Goal: Task Accomplishment & Management: Complete application form

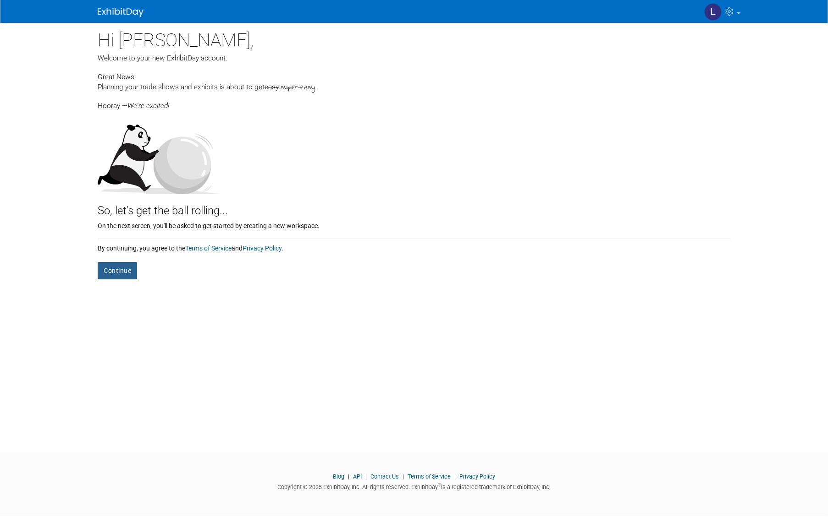
click at [128, 267] on button "Continue" at bounding box center [117, 270] width 39 height 17
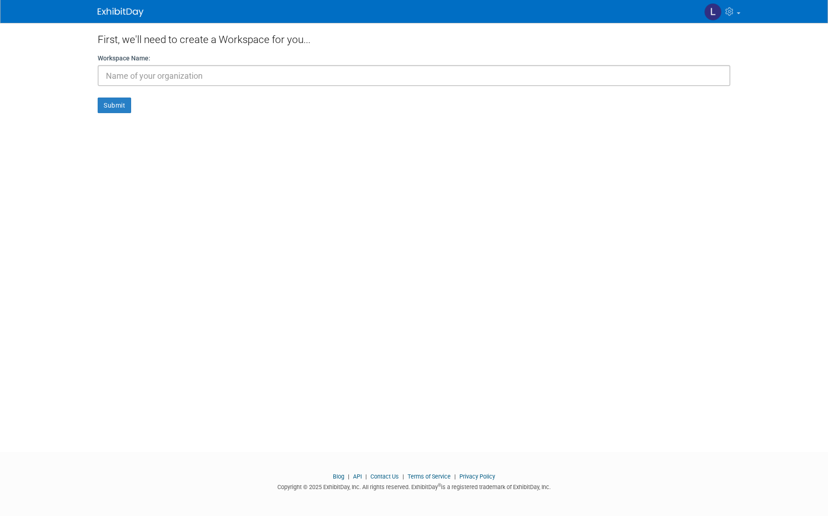
click at [163, 76] on input "text" at bounding box center [414, 75] width 632 height 21
type input "Team One exhibits, Inc."
click at [109, 111] on button "Submit" at bounding box center [114, 106] width 33 height 16
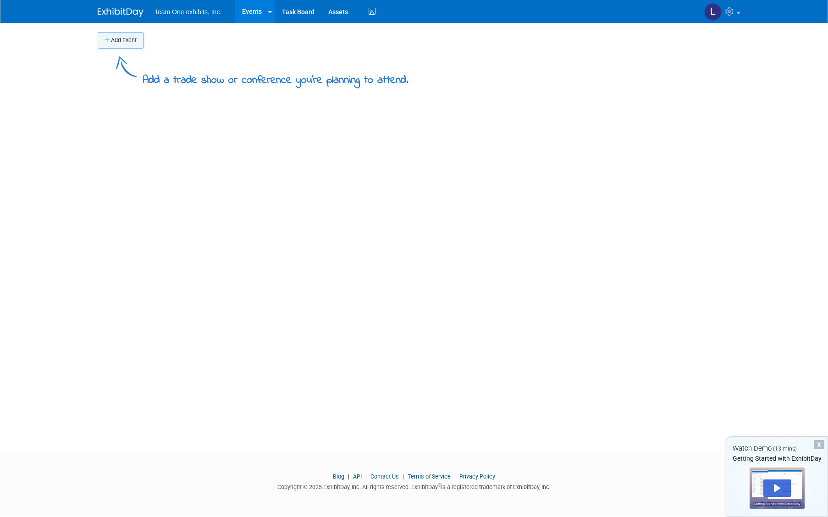
click at [128, 44] on button "Add Event" at bounding box center [121, 40] width 46 height 16
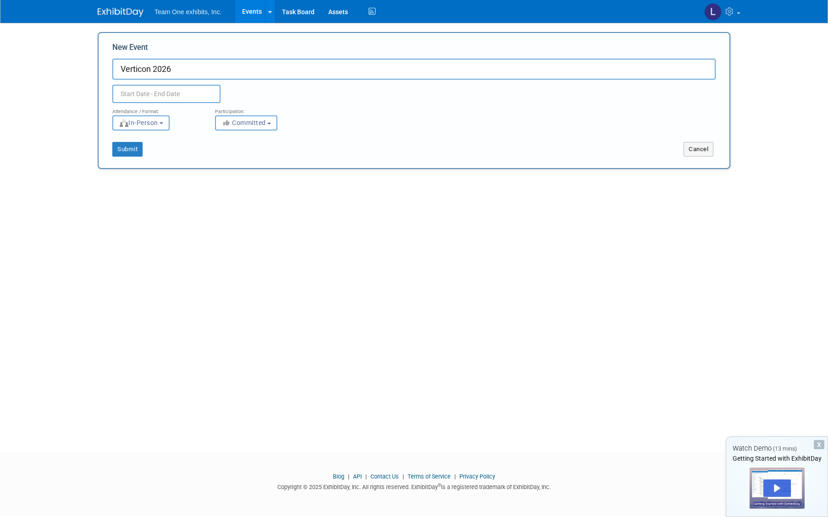
type input "Verticon 2026"
click at [245, 115] on icon at bounding box center [244, 114] width 6 height 6
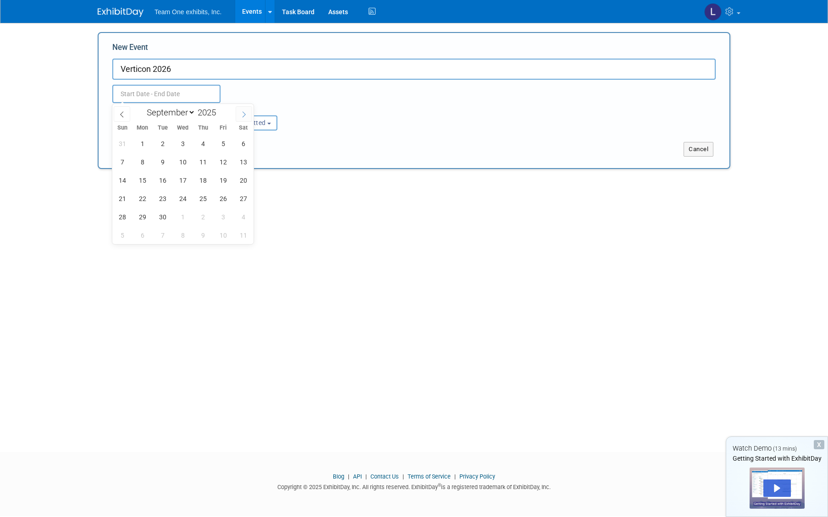
click at [245, 115] on icon at bounding box center [244, 114] width 6 height 6
select select "11"
click at [245, 115] on icon at bounding box center [244, 114] width 6 height 6
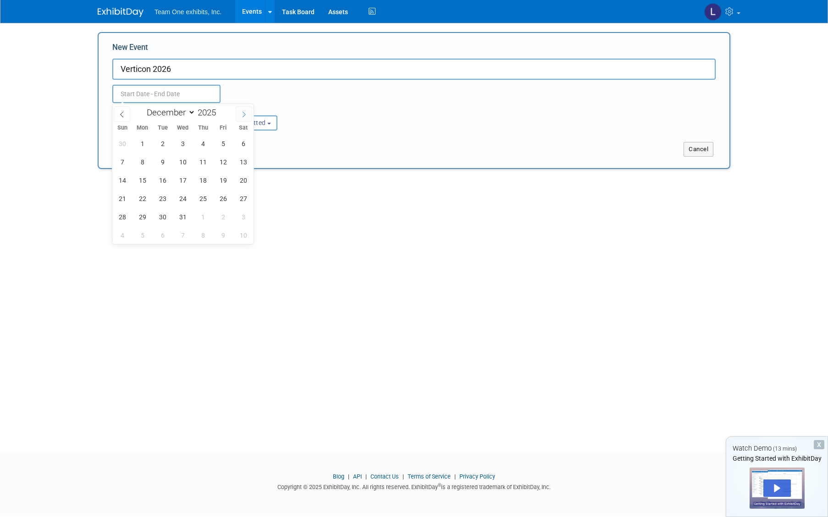
type input "2026"
click at [245, 115] on icon at bounding box center [244, 114] width 6 height 6
select select "2"
click at [164, 145] on span "3" at bounding box center [163, 144] width 18 height 18
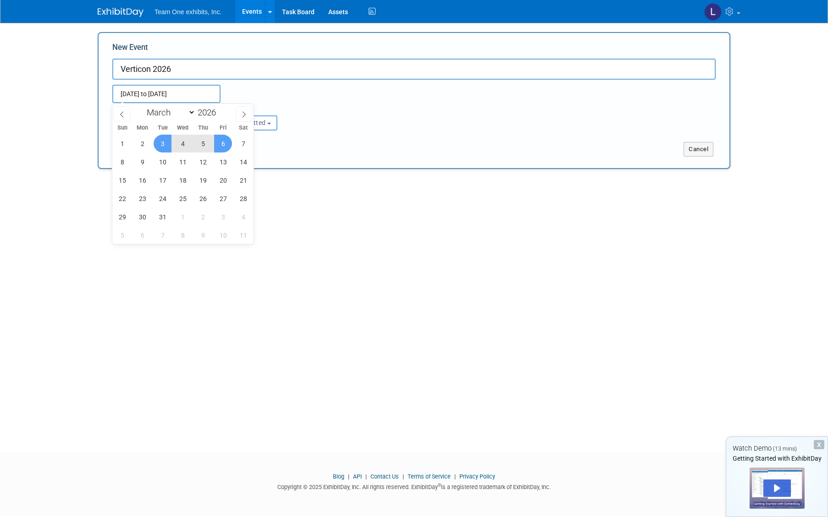
click at [223, 146] on span "6" at bounding box center [223, 144] width 18 height 18
type input "[DATE] to [DATE]"
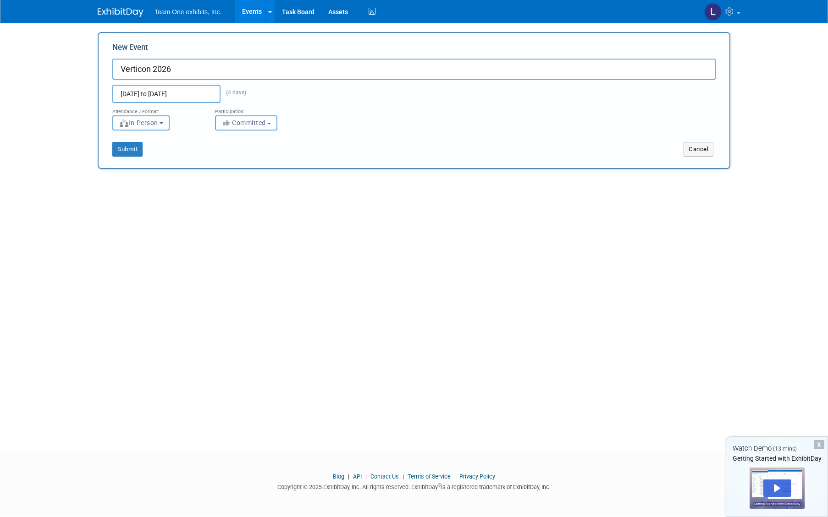
click at [169, 124] on button "In-Person" at bounding box center [140, 122] width 57 height 15
click at [270, 125] on button "Committed" at bounding box center [246, 122] width 62 height 15
click at [266, 156] on label "Considering" at bounding box center [250, 158] width 60 height 12
click at [224, 156] on input "Considering" at bounding box center [221, 158] width 6 height 6
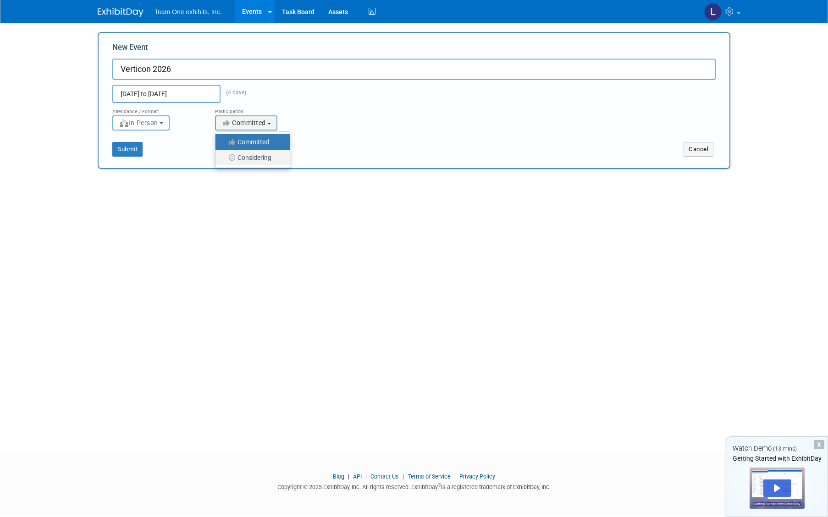
select select "2"
click at [124, 149] on button "Submit" at bounding box center [127, 149] width 30 height 15
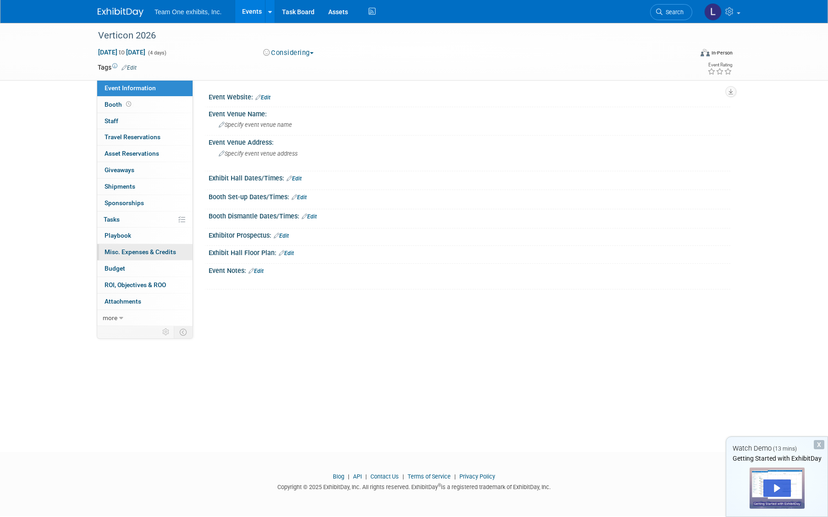
click at [135, 250] on span "Misc. Expenses & Credits 0" at bounding box center [139, 251] width 71 height 7
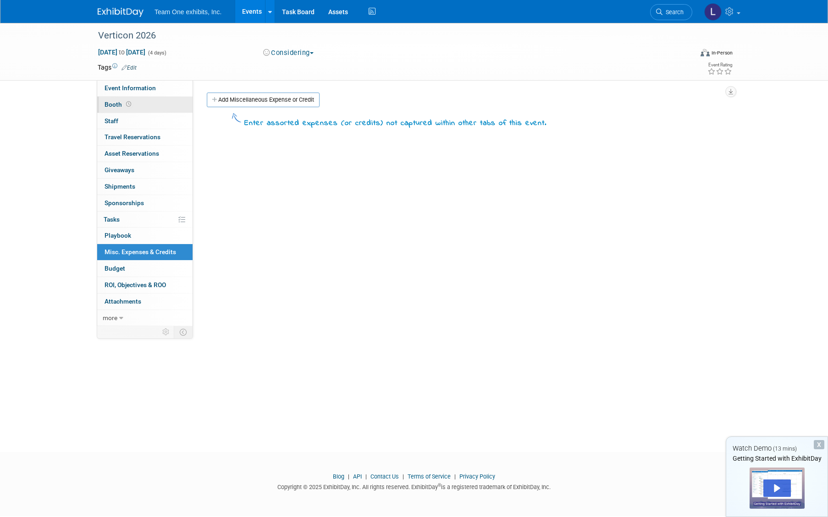
click at [115, 106] on span "Booth" at bounding box center [118, 104] width 28 height 7
